Goal: Transaction & Acquisition: Purchase product/service

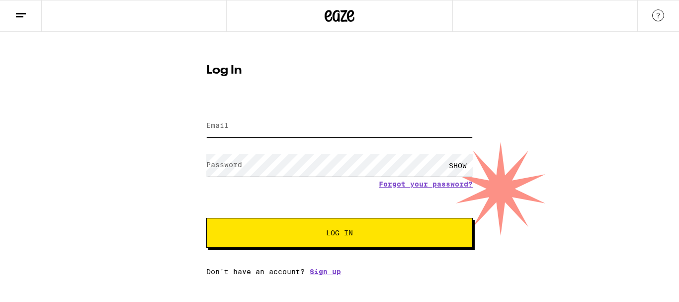
click at [325, 131] on input "Email" at bounding box center [339, 126] width 267 height 22
type input "neverson1616@gmail.com"
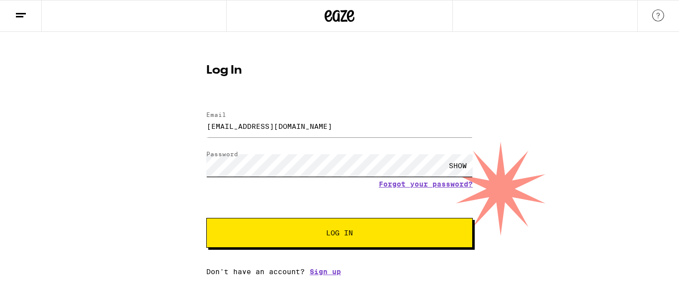
click at [206, 218] on button "Log In" at bounding box center [339, 233] width 267 height 30
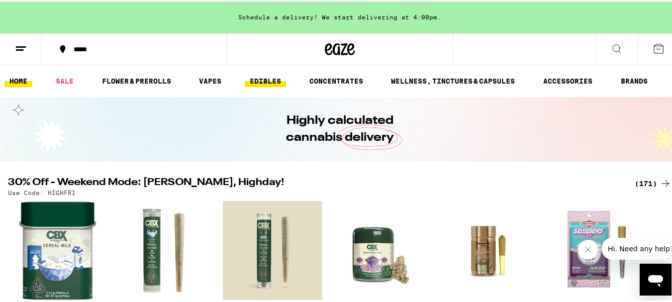
click at [268, 79] on link "EDIBLES" at bounding box center [265, 80] width 41 height 12
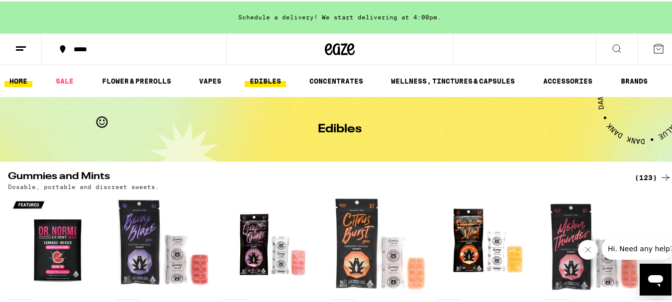
click at [20, 83] on link "HOME" at bounding box center [18, 80] width 28 height 12
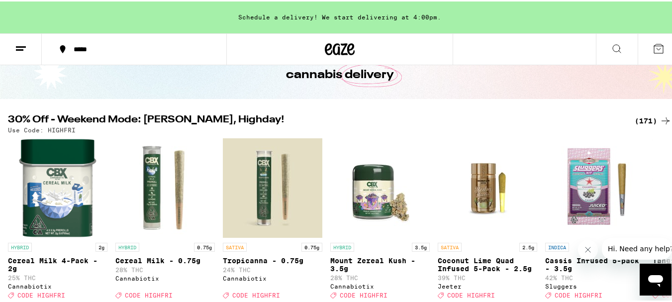
scroll to position [63, 0]
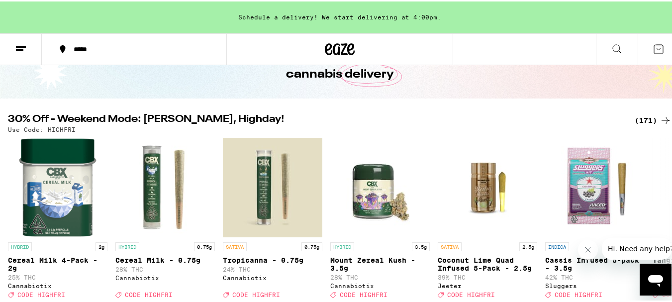
click at [635, 118] on div "(171)" at bounding box center [653, 119] width 37 height 12
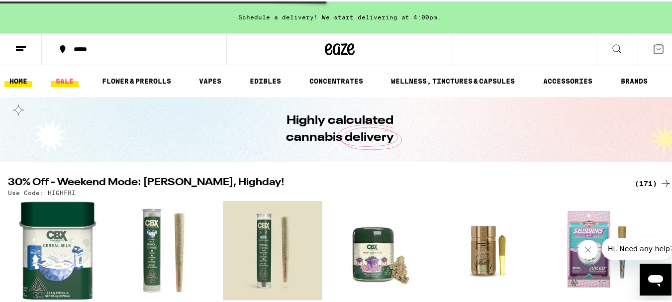
click at [55, 78] on link "SALE" at bounding box center [65, 80] width 28 height 12
click at [63, 80] on link "SALE" at bounding box center [65, 80] width 28 height 12
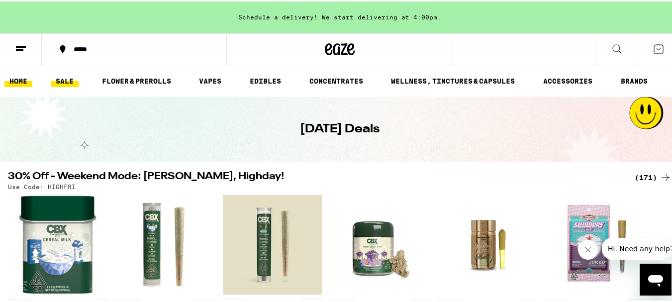
click at [20, 78] on link "HOME" at bounding box center [18, 80] width 28 height 12
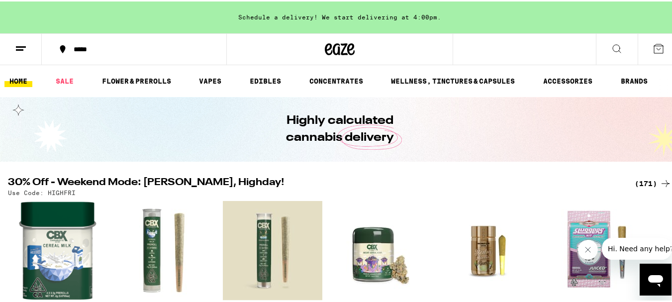
click at [640, 182] on div "(171)" at bounding box center [653, 182] width 37 height 12
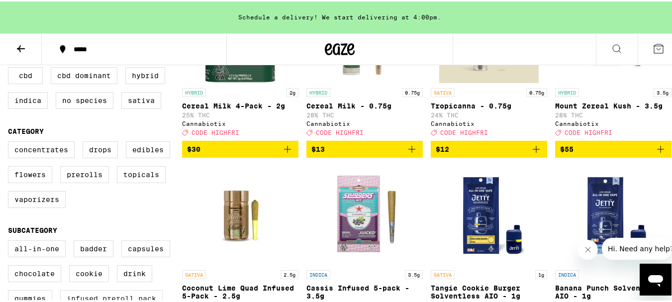
scroll to position [193, 0]
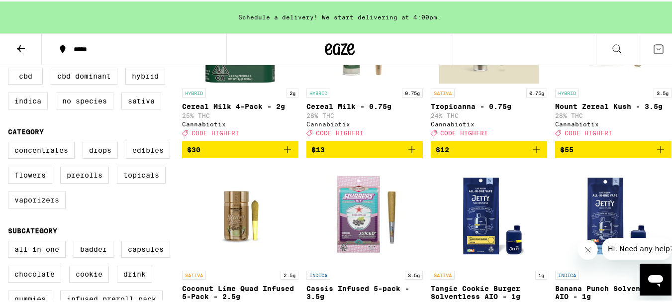
click at [156, 157] on label "Edibles" at bounding box center [148, 148] width 44 height 17
click at [10, 142] on input "Edibles" at bounding box center [10, 142] width 0 height 0
checkbox input "true"
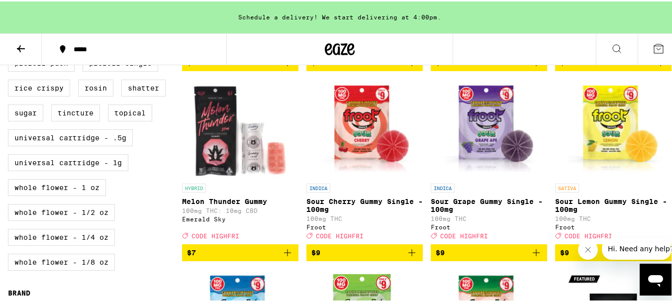
scroll to position [479, 0]
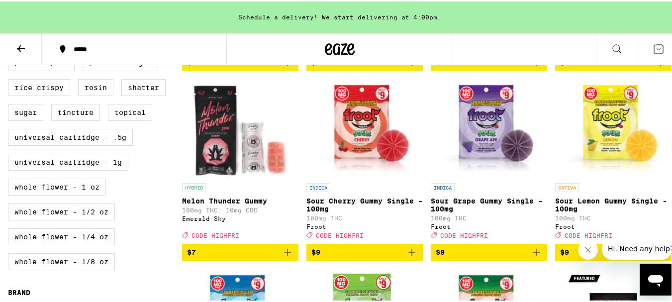
click at [286, 257] on icon "Add to bag" at bounding box center [287, 251] width 12 height 12
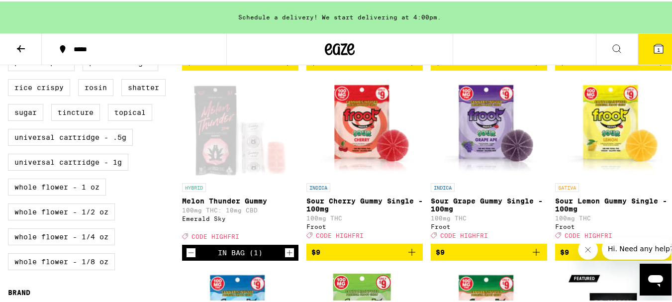
click at [286, 257] on icon "Increment" at bounding box center [289, 251] width 9 height 12
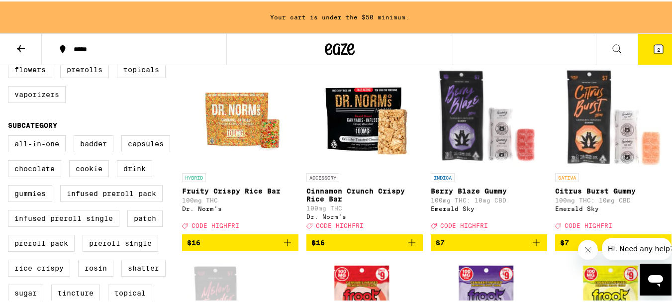
scroll to position [330, 0]
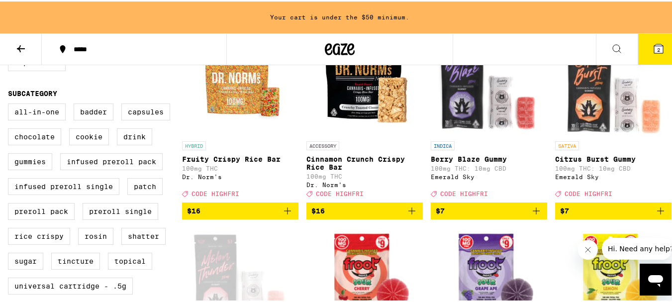
click at [533, 213] on icon "Add to bag" at bounding box center [536, 209] width 7 height 7
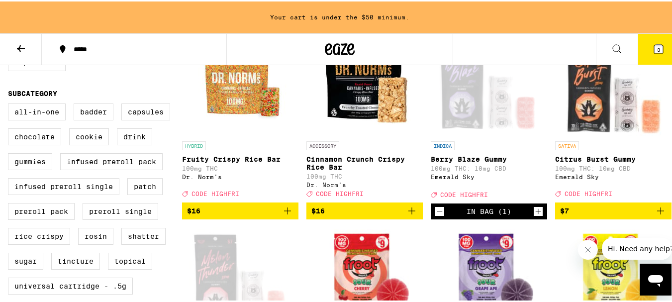
click at [534, 216] on icon "Increment" at bounding box center [538, 210] width 9 height 12
click at [654, 215] on icon "Add to bag" at bounding box center [660, 209] width 12 height 12
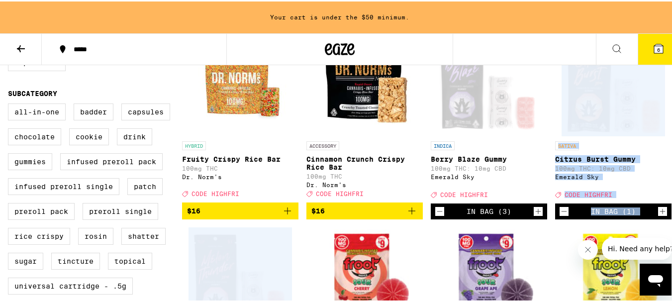
click at [649, 218] on div "In Bag (1)" at bounding box center [613, 210] width 116 height 16
click at [658, 216] on icon "Increment" at bounding box center [662, 210] width 9 height 12
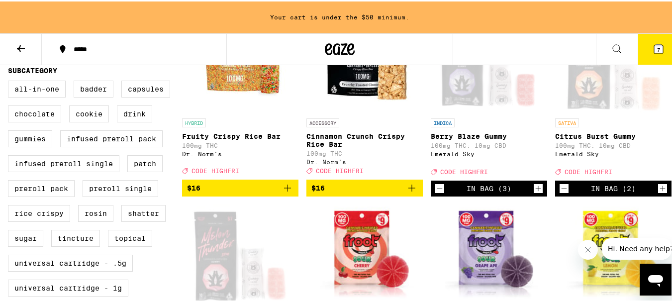
scroll to position [353, 0]
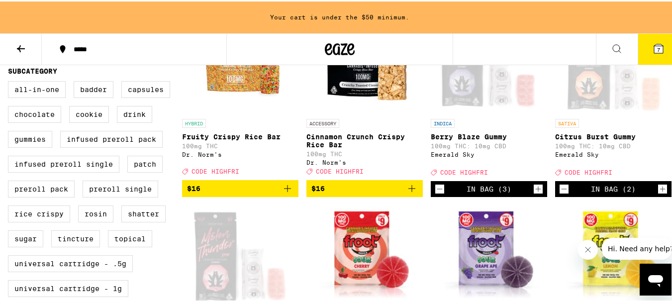
click at [534, 193] on icon "Increment" at bounding box center [538, 188] width 9 height 12
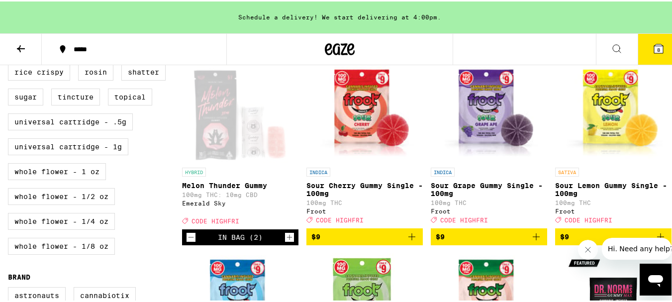
scroll to position [495, 0]
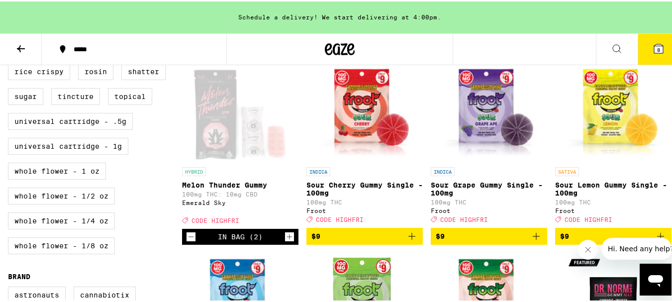
click at [289, 241] on icon "Increment" at bounding box center [289, 235] width 9 height 12
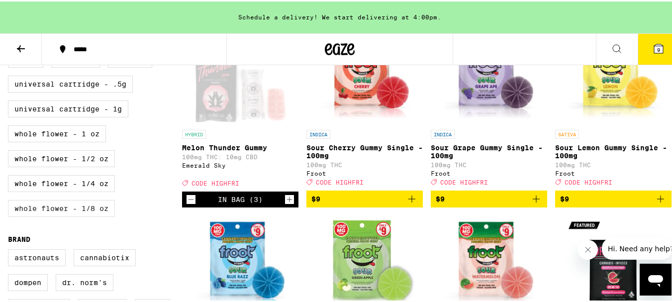
scroll to position [533, 0]
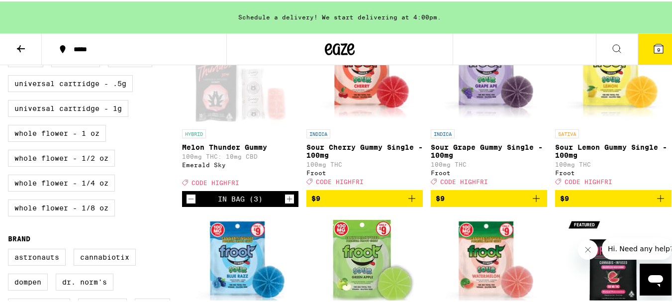
click at [188, 203] on icon "Decrement" at bounding box center [190, 197] width 9 height 12
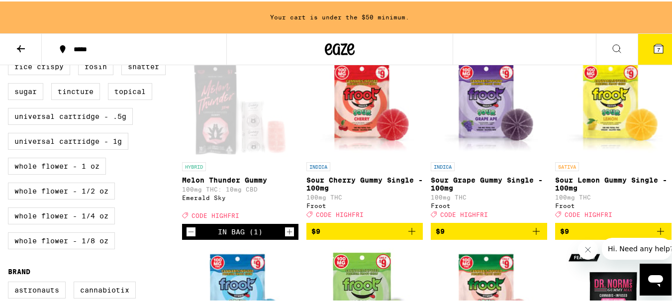
scroll to position [500, 0]
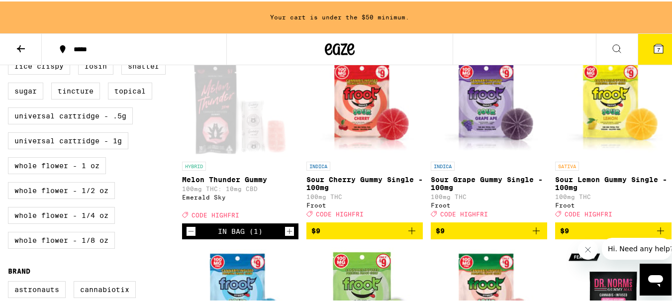
click at [285, 236] on icon "Increment" at bounding box center [289, 230] width 9 height 12
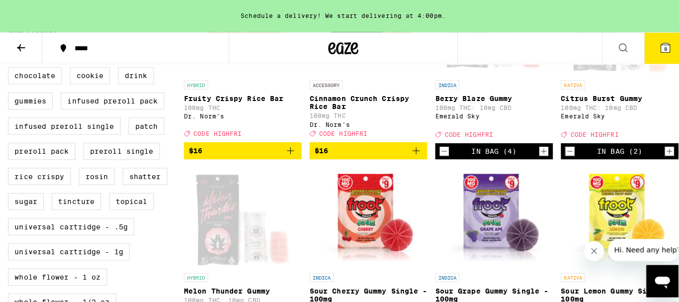
scroll to position [390, 0]
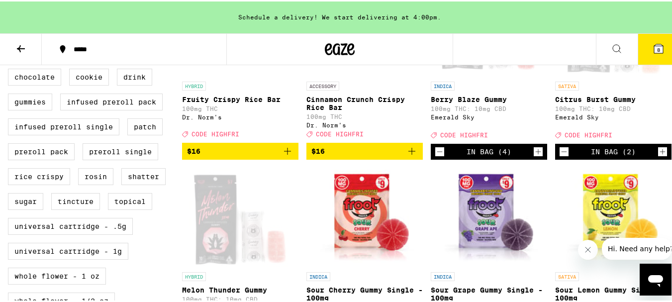
click at [559, 156] on icon "Decrement" at bounding box center [563, 150] width 9 height 12
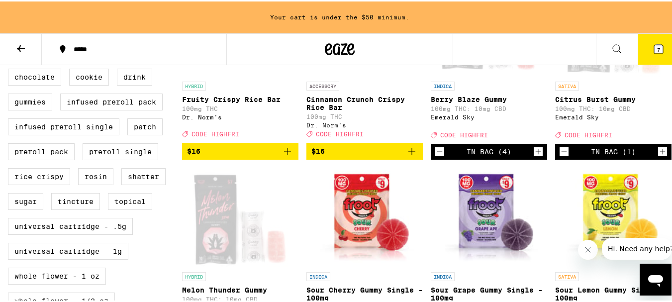
click at [534, 156] on icon "Increment" at bounding box center [538, 150] width 9 height 12
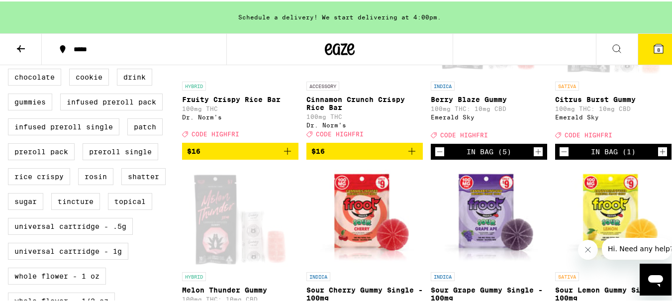
click at [654, 34] on button "8" at bounding box center [659, 47] width 42 height 31
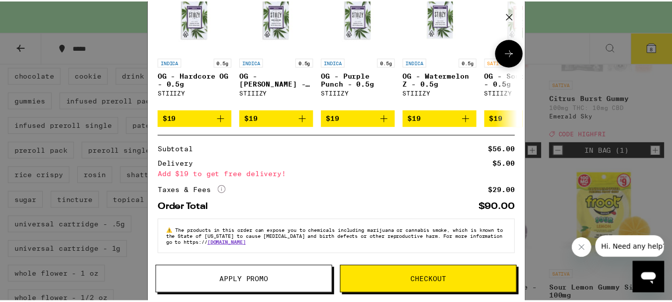
scroll to position [227, 0]
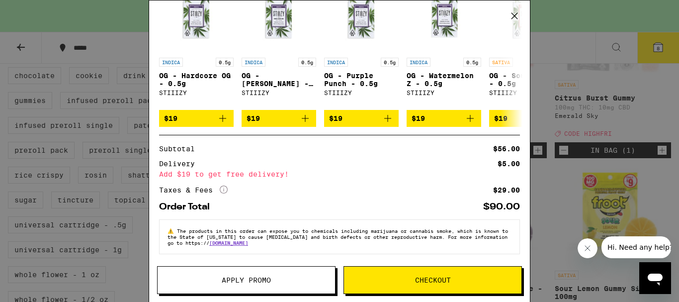
click at [254, 282] on span "Apply Promo" at bounding box center [246, 280] width 49 height 7
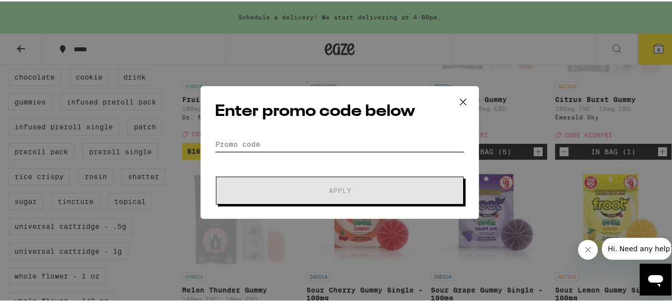
click at [306, 139] on input "Promo Code" at bounding box center [340, 142] width 250 height 15
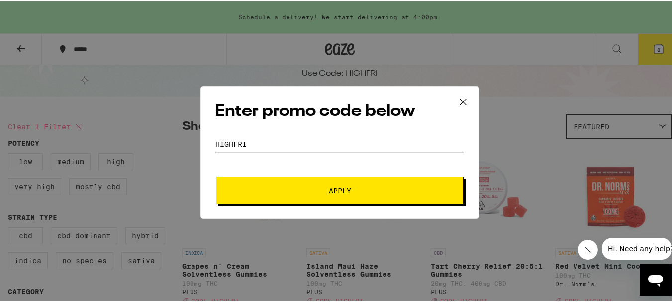
scroll to position [33, 0]
type input "HIGHFRI"
click at [342, 187] on span "Apply" at bounding box center [340, 188] width 22 height 7
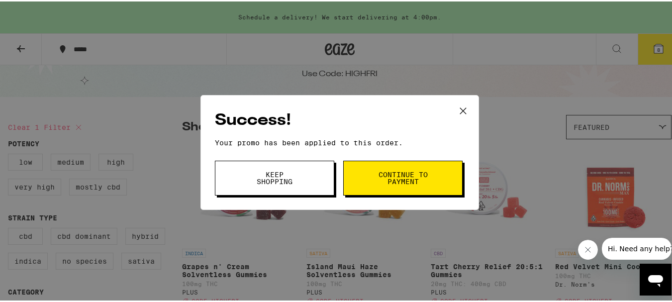
click at [370, 176] on button "Continue to payment" at bounding box center [402, 176] width 119 height 35
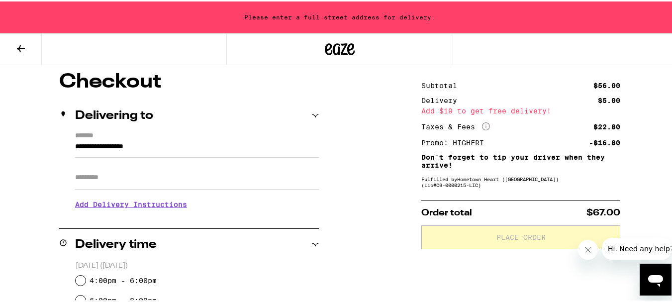
scroll to position [27, 0]
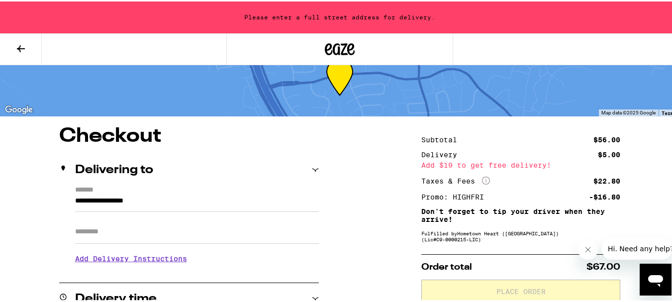
click at [158, 197] on form "**********" at bounding box center [197, 198] width 244 height 26
click at [158, 197] on input "**********" at bounding box center [197, 201] width 244 height 17
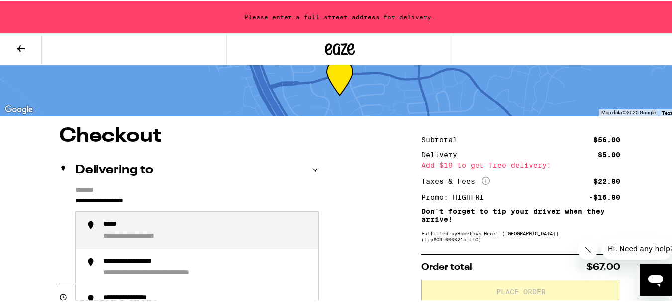
click at [158, 197] on input "**********" at bounding box center [197, 201] width 244 height 17
click at [160, 224] on div "**********" at bounding box center [137, 223] width 68 height 9
type input "**********"
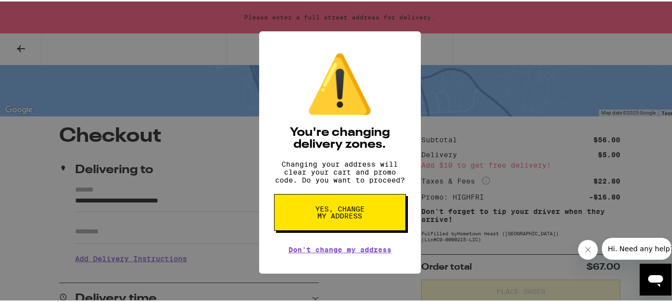
scroll to position [0, 0]
click at [347, 216] on span "Yes, change my address" at bounding box center [339, 211] width 51 height 14
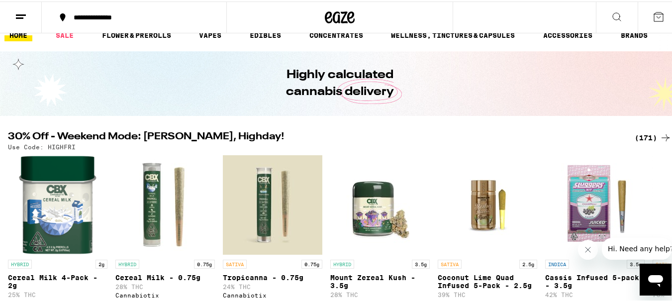
click at [651, 138] on div "(171)" at bounding box center [653, 136] width 37 height 12
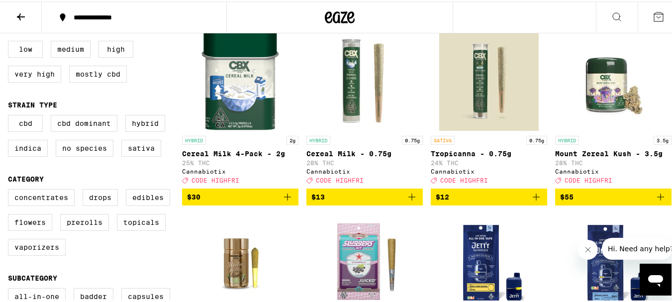
scroll to position [115, 0]
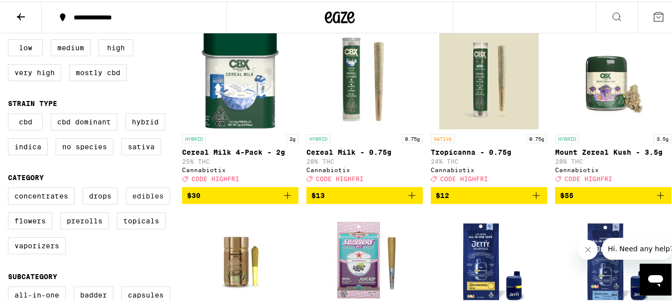
click at [149, 200] on label "Edibles" at bounding box center [148, 194] width 44 height 17
click at [10, 188] on input "Edibles" at bounding box center [10, 187] width 0 height 0
checkbox input "true"
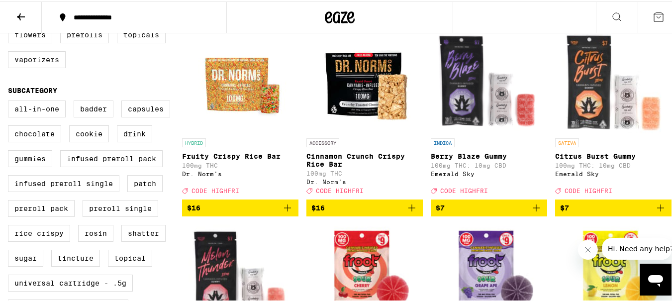
scroll to position [302, 0]
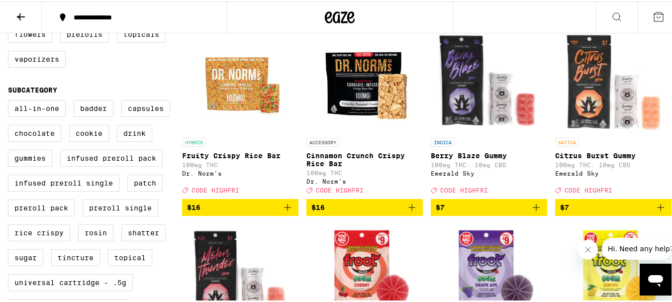
click at [654, 212] on icon "Add to bag" at bounding box center [660, 206] width 12 height 12
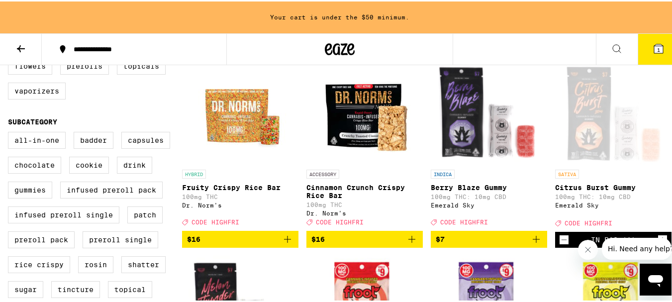
scroll to position [334, 0]
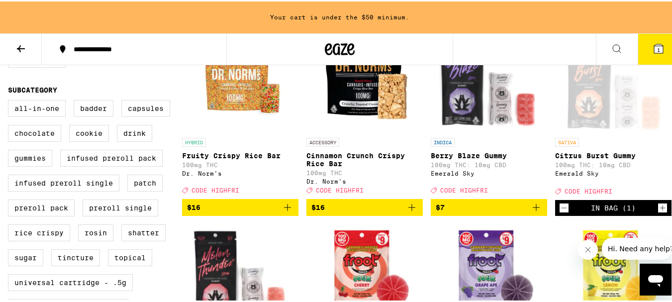
click at [530, 212] on icon "Add to bag" at bounding box center [536, 206] width 12 height 12
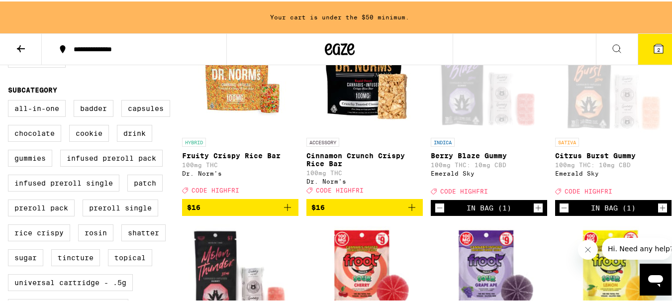
click at [534, 212] on icon "Increment" at bounding box center [538, 206] width 9 height 12
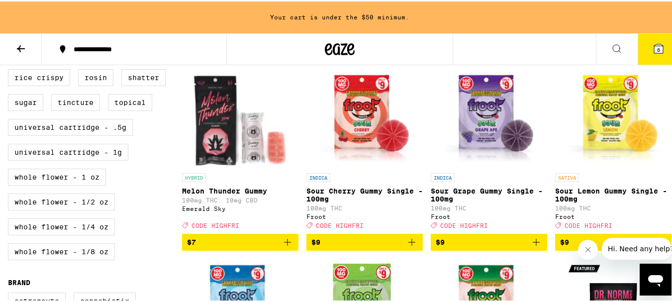
scroll to position [492, 0]
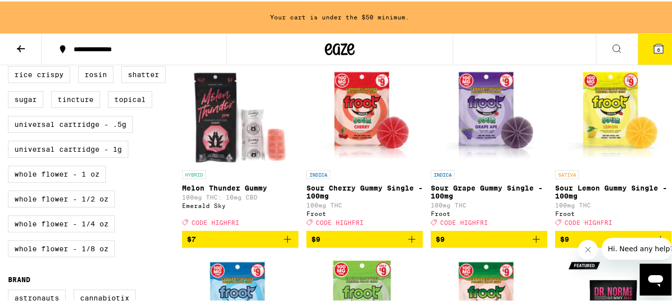
click at [282, 244] on icon "Add to bag" at bounding box center [287, 238] width 12 height 12
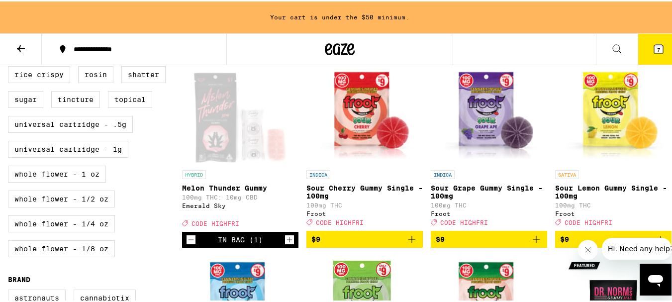
click at [284, 243] on button "Increment" at bounding box center [289, 238] width 10 height 10
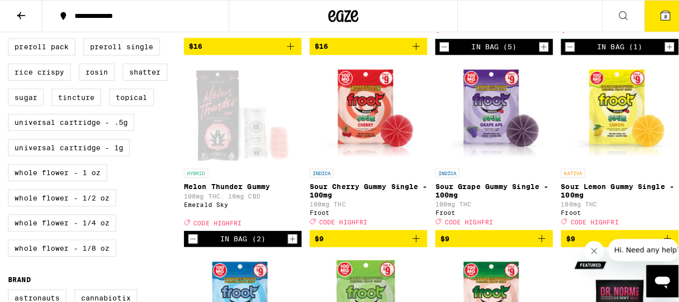
scroll to position [461, 0]
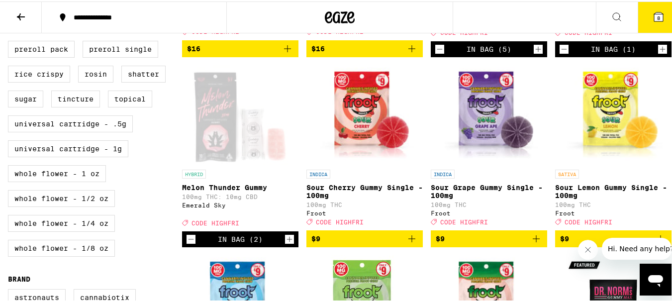
click at [654, 20] on icon at bounding box center [658, 15] width 12 height 12
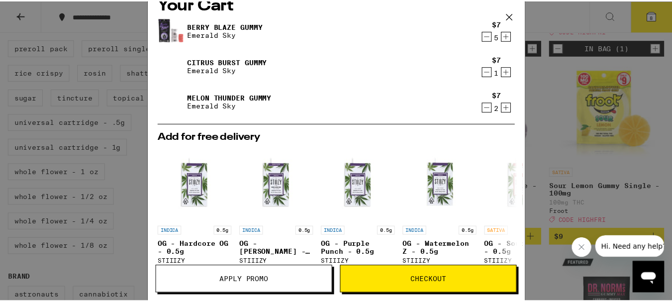
scroll to position [193, 0]
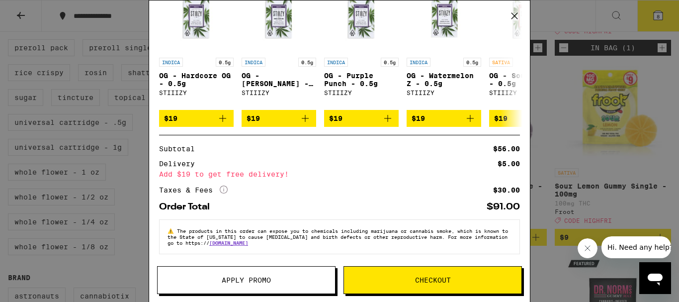
click at [274, 277] on span "Apply Promo" at bounding box center [247, 280] width 178 height 7
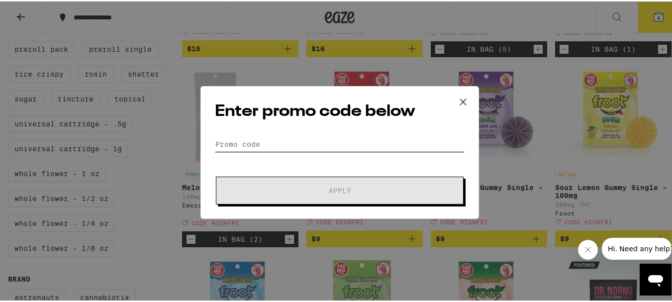
click at [299, 142] on input "Promo Code" at bounding box center [340, 142] width 250 height 15
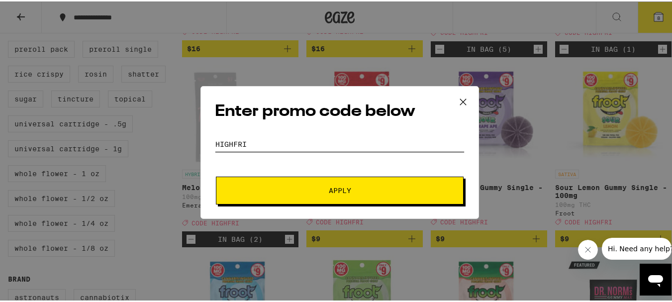
type input "HIGHFRI"
click at [216, 175] on button "Apply" at bounding box center [340, 189] width 248 height 28
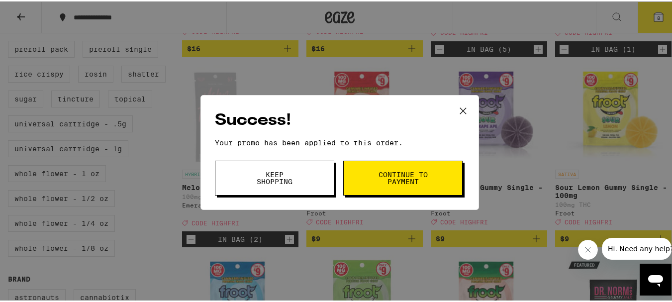
click at [407, 173] on span "Continue to payment" at bounding box center [402, 177] width 51 height 14
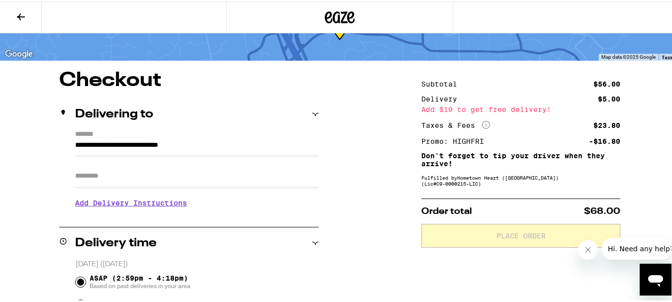
scroll to position [52, 0]
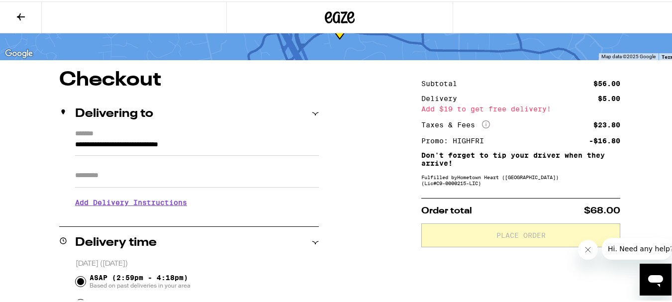
click at [482, 126] on icon "More Info" at bounding box center [486, 123] width 8 height 8
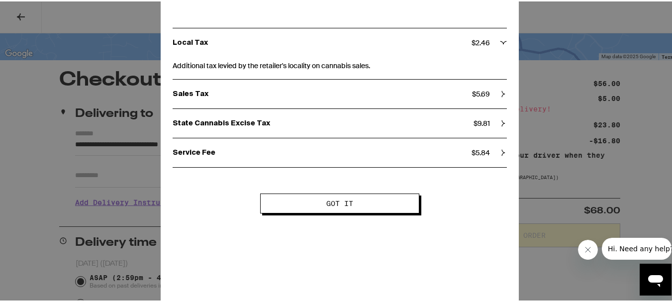
scroll to position [0, 0]
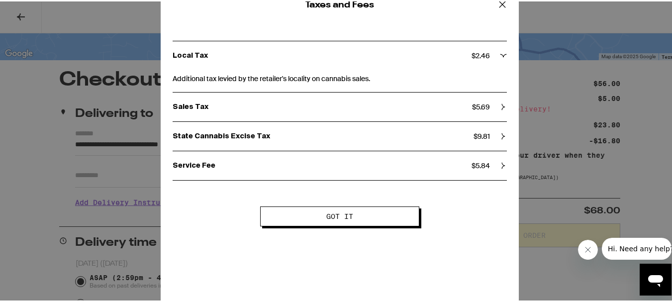
click at [373, 210] on button "Got it" at bounding box center [339, 215] width 159 height 20
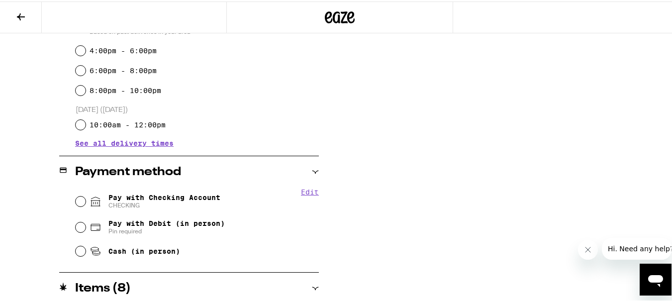
scroll to position [338, 0]
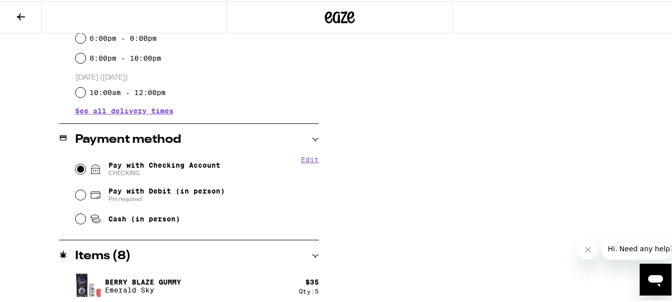
click at [77, 172] on input "Pay with Checking Account CHECKING" at bounding box center [81, 168] width 10 height 10
radio input "true"
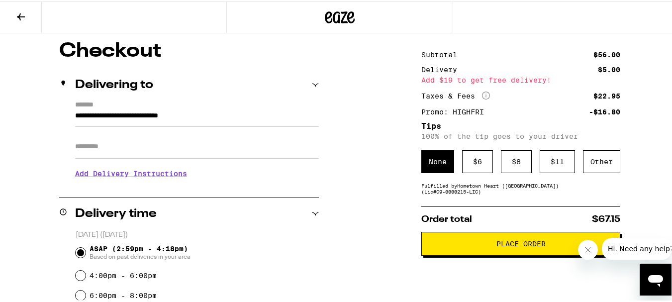
scroll to position [81, 0]
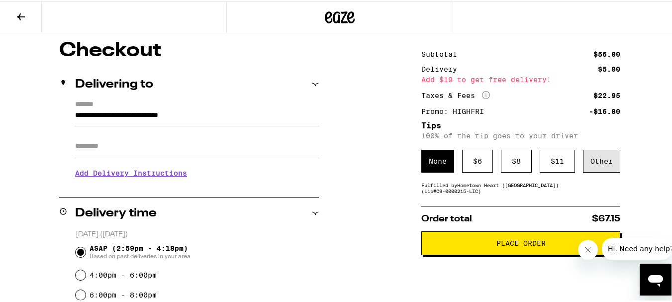
click at [592, 156] on div "Other" at bounding box center [601, 159] width 37 height 23
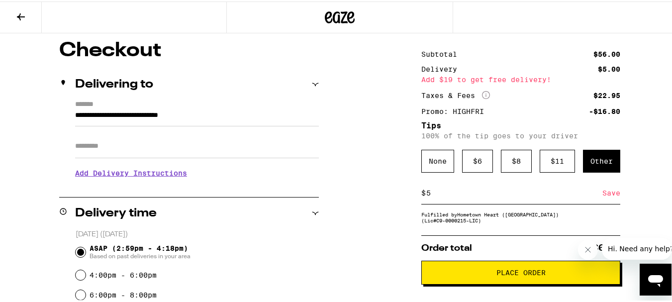
type input "5"
click at [606, 192] on div "Save" at bounding box center [611, 192] width 18 height 22
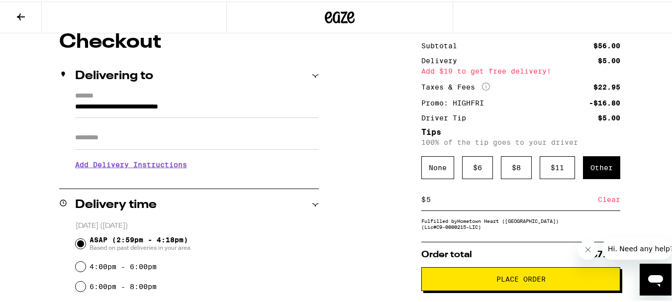
scroll to position [135, 0]
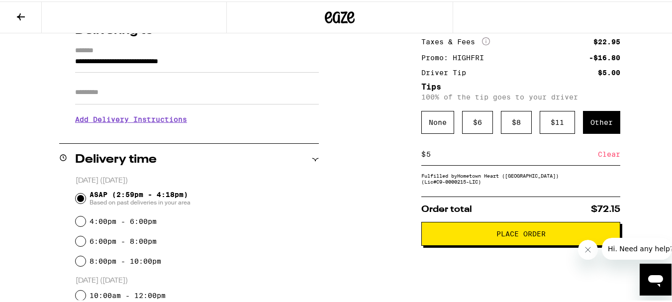
click at [505, 228] on button "Place Order" at bounding box center [520, 232] width 199 height 24
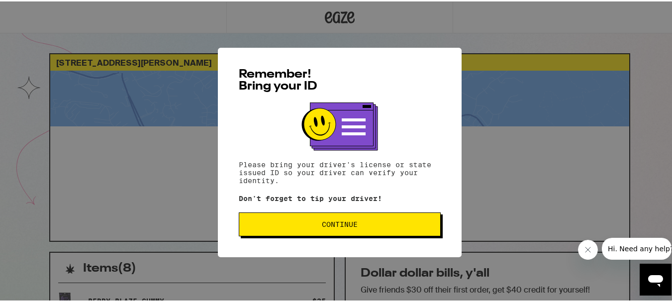
click at [391, 230] on button "Continue" at bounding box center [340, 223] width 202 height 24
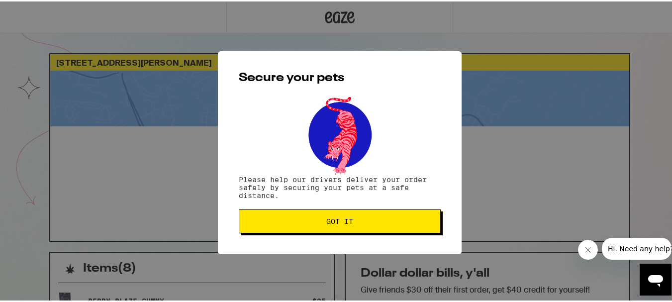
click at [432, 222] on button "Got it" at bounding box center [340, 220] width 202 height 24
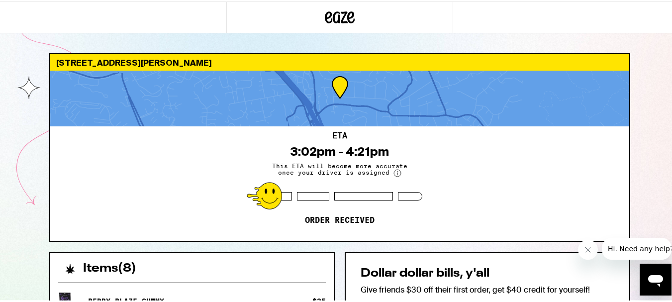
click at [642, 125] on div "1377 Milton Ave Walnut Creek 94596 ETA 3:02pm - 4:21pm This ETA will become mor…" at bounding box center [339, 277] width 679 height 554
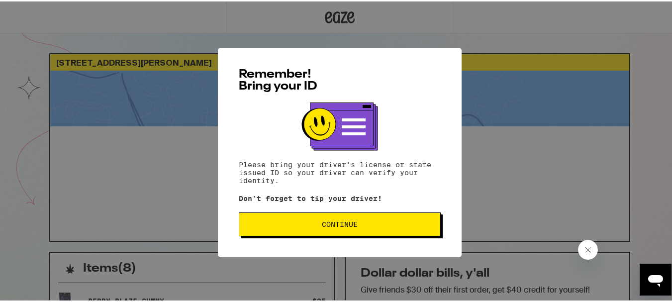
click at [379, 220] on button "Continue" at bounding box center [340, 223] width 202 height 24
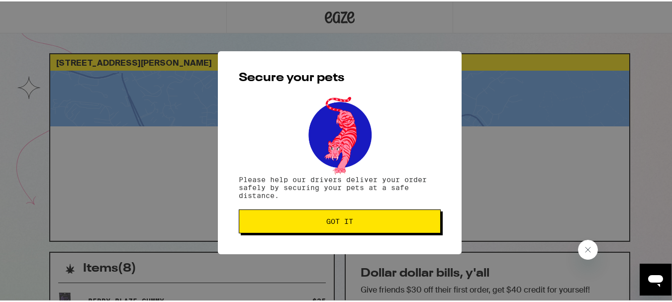
click at [379, 220] on span "Got it" at bounding box center [339, 219] width 185 height 7
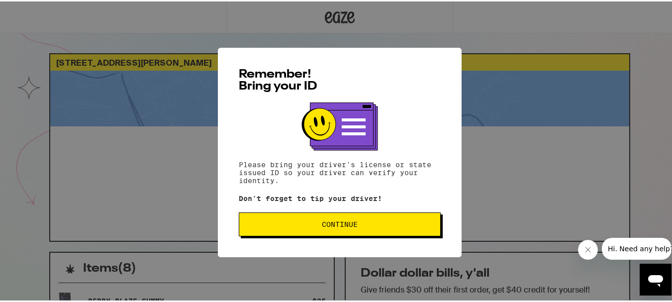
click at [370, 229] on button "Continue" at bounding box center [340, 223] width 202 height 24
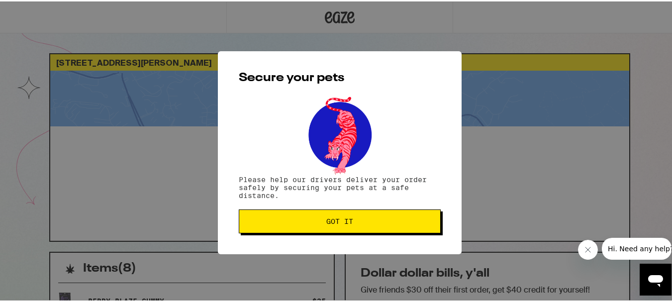
click at [369, 223] on span "Got it" at bounding box center [339, 219] width 185 height 7
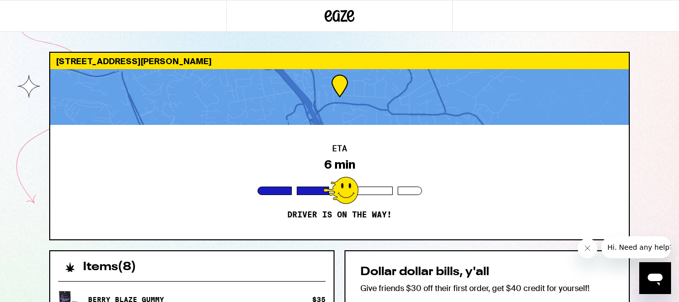
click at [636, 144] on div "1377 Milton Ave Walnut Creek 94596 ETA 6 min Driver is on the way! Items ( 8 ) …" at bounding box center [339, 303] width 597 height 503
click at [651, 142] on div "1377 Milton Ave Walnut Creek 94596 ETA 4 min Driver is on the way! Items ( 8 ) …" at bounding box center [339, 277] width 679 height 554
click at [652, 76] on div "1377 Milton Ave Walnut Creek 94596 ETA 4 min Driver is on the way! Items ( 8 ) …" at bounding box center [339, 277] width 679 height 554
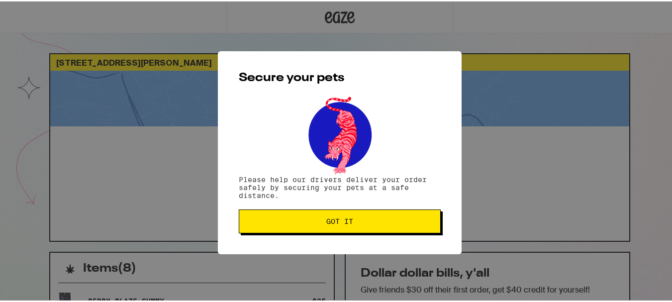
click at [402, 231] on button "Got it" at bounding box center [340, 220] width 202 height 24
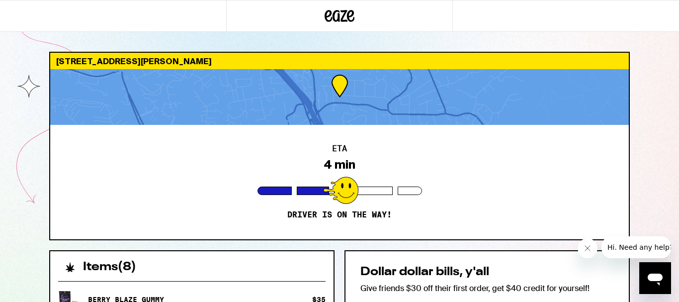
drag, startPoint x: 678, startPoint y: 65, endPoint x: 641, endPoint y: 173, distance: 113.9
click at [641, 173] on div "1377 Milton Ave Walnut Creek 94596 ETA 4 min Driver is on the way! Items ( 8 ) …" at bounding box center [339, 277] width 679 height 554
click at [641, 167] on div "1377 Milton Ave Walnut Creek 94596 ETA 4 min Driver is on the way! Items ( 8 ) …" at bounding box center [339, 277] width 679 height 554
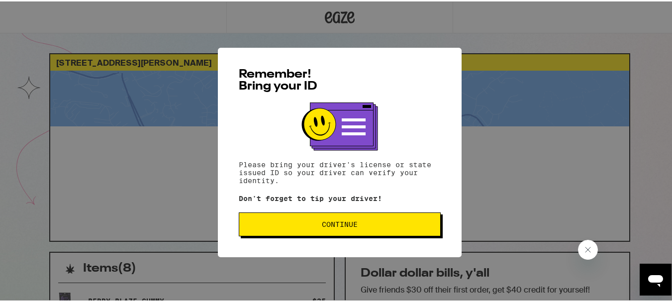
click at [409, 221] on span "Continue" at bounding box center [339, 222] width 185 height 7
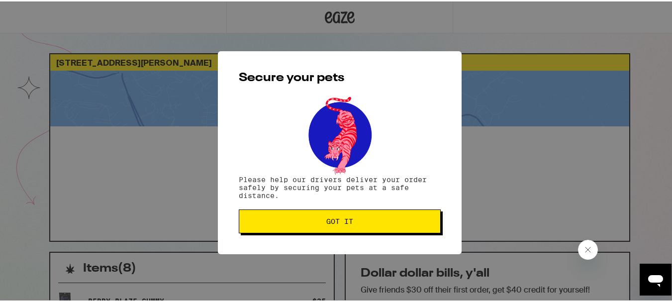
click at [409, 221] on span "Got it" at bounding box center [339, 219] width 185 height 7
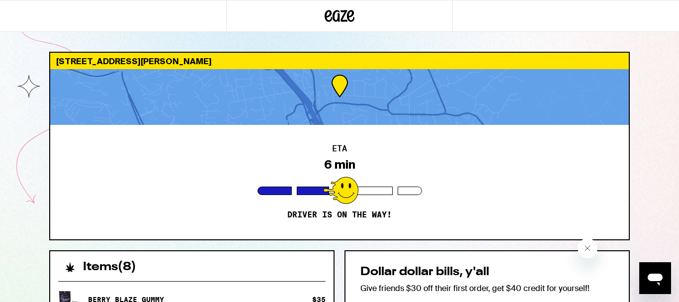
click at [670, 159] on div "[STREET_ADDRESS][PERSON_NAME] 6 min Driver is on the way! Items ( 8 ) [PERSON_N…" at bounding box center [339, 277] width 679 height 554
click at [588, 249] on icon "Close message from company" at bounding box center [587, 248] width 8 height 8
drag, startPoint x: 679, startPoint y: 4, endPoint x: 476, endPoint y: 22, distance: 203.2
click at [476, 22] on div at bounding box center [339, 16] width 679 height 32
click at [662, 284] on icon "Open messaging window" at bounding box center [656, 278] width 18 height 18
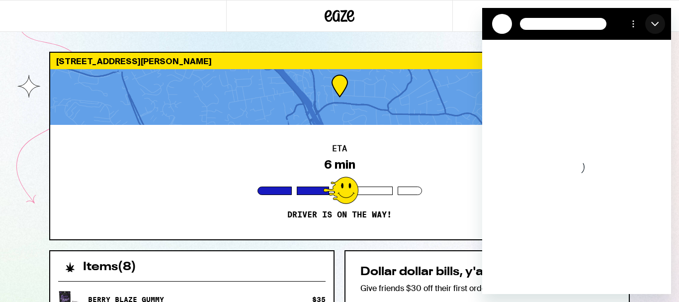
click at [656, 21] on icon "Close" at bounding box center [655, 24] width 8 height 8
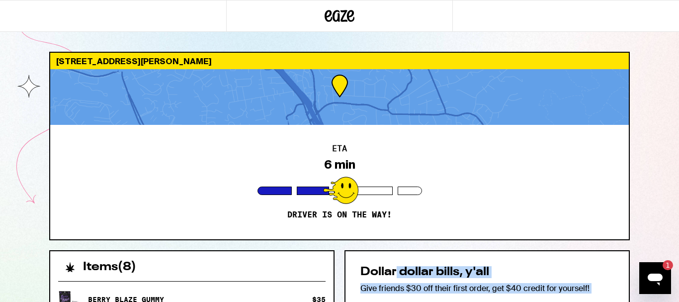
drag, startPoint x: 397, startPoint y: 270, endPoint x: 438, endPoint y: 321, distance: 65.5
click at [438, 301] on html "[STREET_ADDRESS][PERSON_NAME] 6 min Driver is on the way! Items ( 8 ) [PERSON_N…" at bounding box center [339, 277] width 679 height 554
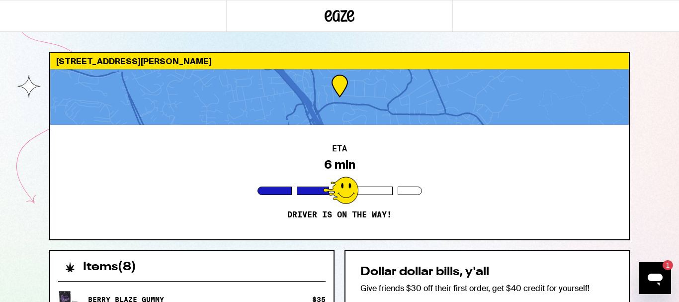
click at [665, 123] on div "[STREET_ADDRESS][PERSON_NAME] 6 min Driver is on the way! Items ( 8 ) [PERSON_N…" at bounding box center [339, 277] width 679 height 554
click at [653, 265] on div "1" at bounding box center [663, 265] width 20 height 10
type textarea "x"
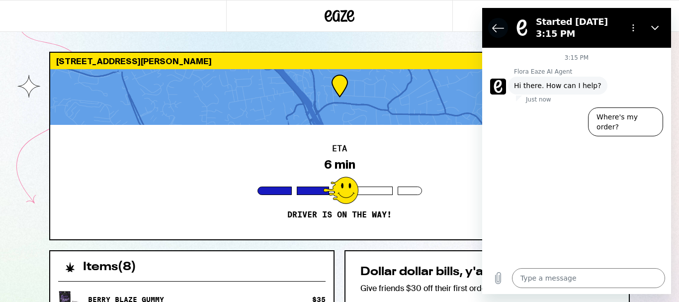
click at [495, 31] on icon "Back to the conversation list" at bounding box center [498, 27] width 11 height 7
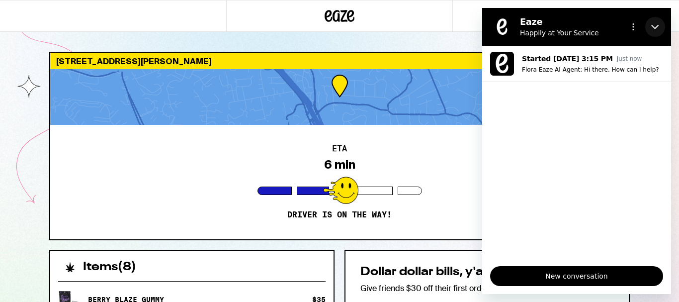
click at [655, 27] on icon "Close" at bounding box center [655, 27] width 8 height 8
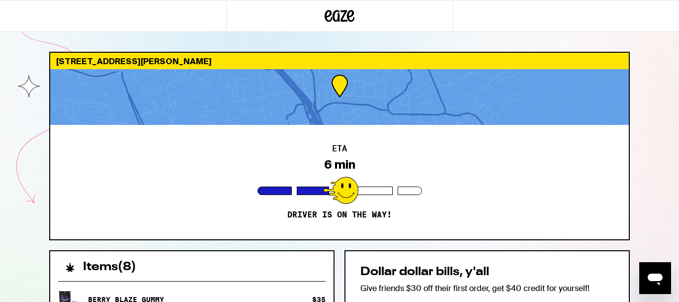
click at [643, 182] on div "[STREET_ADDRESS][PERSON_NAME] 6 min Driver is on the way! Items ( 8 ) [PERSON_N…" at bounding box center [339, 277] width 679 height 554
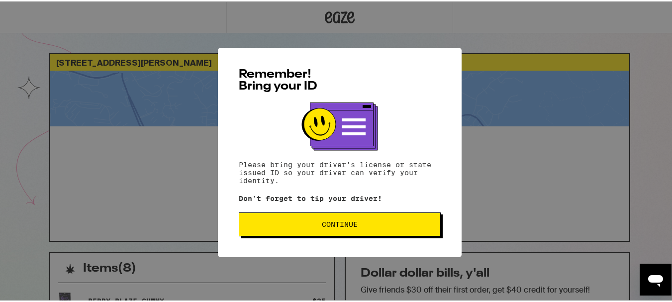
click at [371, 235] on button "Continue" at bounding box center [340, 223] width 202 height 24
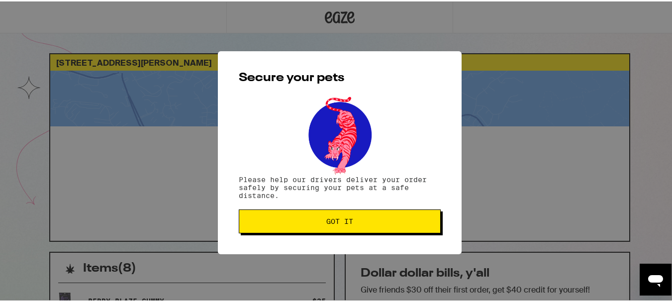
click at [414, 238] on div "Secure your pets Please help our drivers deliver your order safely by securing …" at bounding box center [340, 151] width 244 height 203
click at [411, 223] on span "Got it" at bounding box center [339, 219] width 185 height 7
